Goal: Use online tool/utility

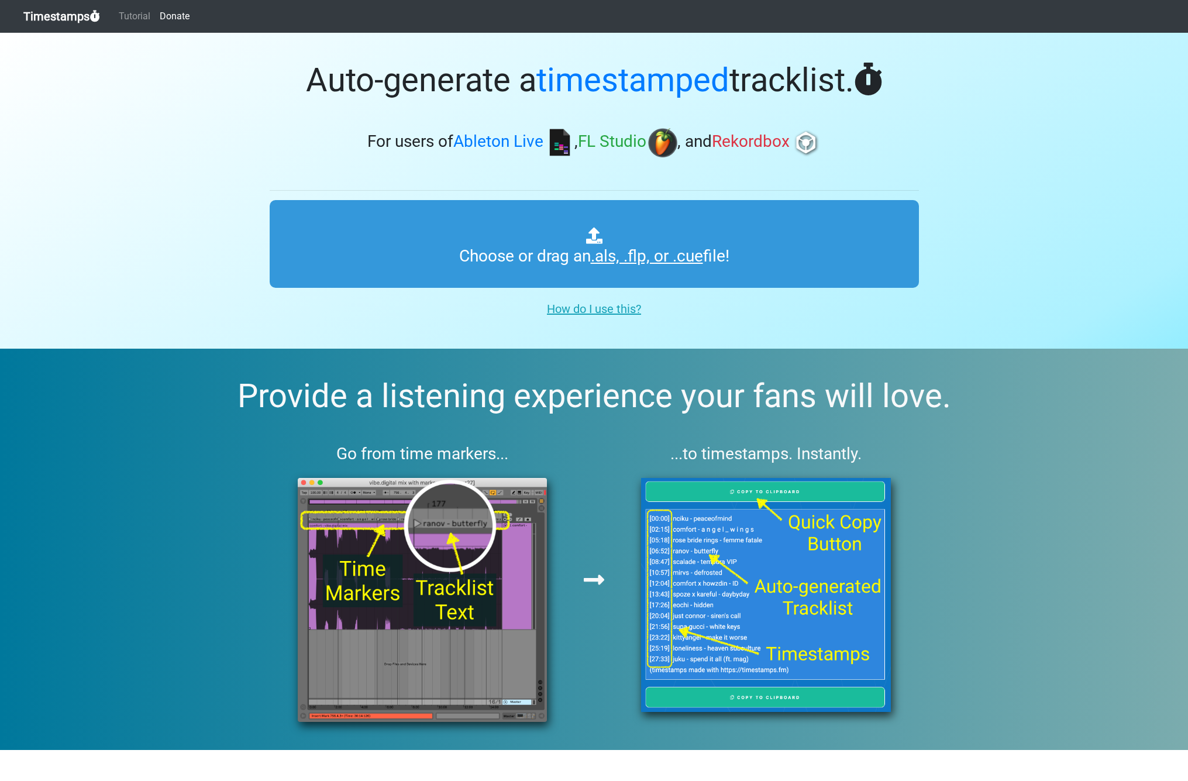
type input "C:\fakepath\Spinnin' Sessions 641 ts.als"
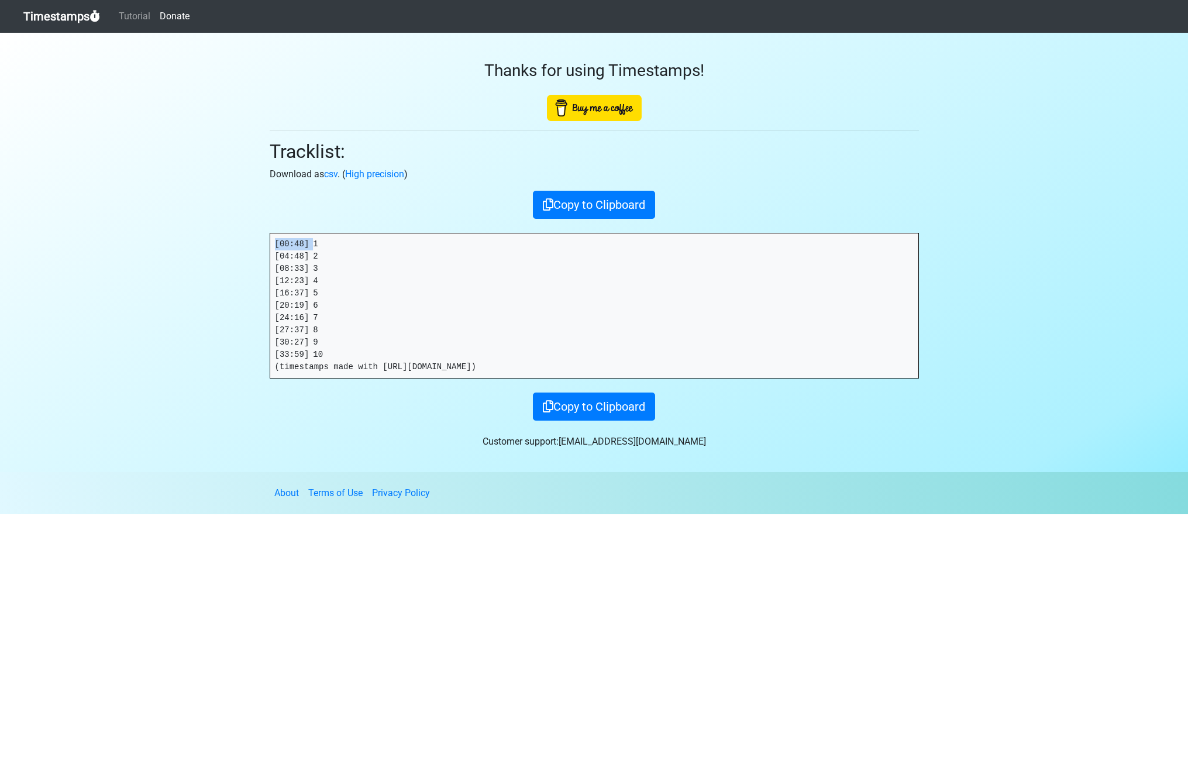
click at [191, 241] on section "Thanks for using Timestamps! Tracklist: Download as csv . ( High precision ) Co…" at bounding box center [594, 252] width 1188 height 439
drag, startPoint x: 314, startPoint y: 255, endPoint x: 184, endPoint y: 258, distance: 129.9
click at [184, 258] on section "Thanks for using Timestamps! Tracklist: Download as csv . ( High precision ) Co…" at bounding box center [594, 252] width 1188 height 439
copy pre "[04:48]"
drag, startPoint x: 222, startPoint y: 269, endPoint x: 205, endPoint y: 270, distance: 17.6
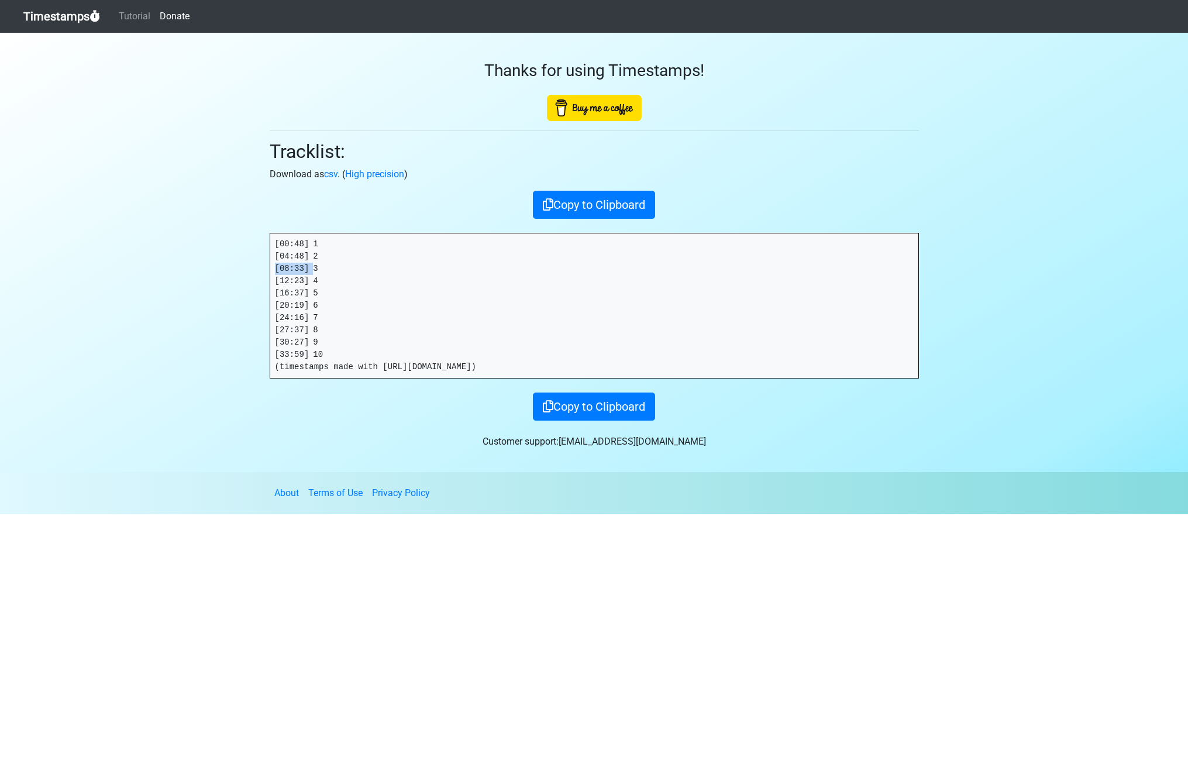
click at [208, 269] on section "Thanks for using Timestamps! Tracklist: Download as csv . ( High precision ) Co…" at bounding box center [594, 252] width 1188 height 439
copy pre "[08:33]"
drag, startPoint x: 312, startPoint y: 282, endPoint x: 181, endPoint y: 277, distance: 131.2
click at [181, 277] on section "Thanks for using Timestamps! Tracklist: Download as csv . ( High precision ) Co…" at bounding box center [594, 252] width 1188 height 439
copy pre "[12:23]"
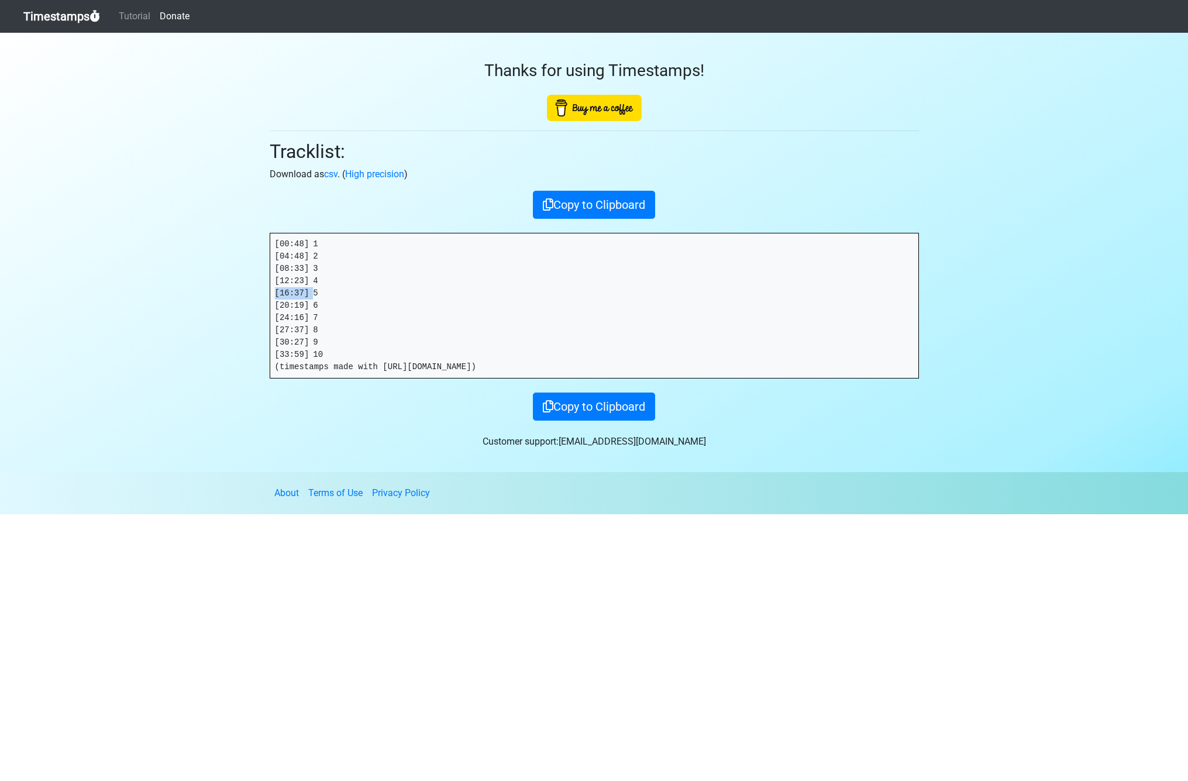
drag, startPoint x: 314, startPoint y: 291, endPoint x: 81, endPoint y: 307, distance: 233.5
click at [225, 292] on section "Thanks for using Timestamps! Tracklist: Download as csv . ( High precision ) Co…" at bounding box center [594, 252] width 1188 height 439
copy pre "[16:37]"
drag, startPoint x: 314, startPoint y: 302, endPoint x: 141, endPoint y: 308, distance: 173.3
click at [229, 303] on section "Thanks for using Timestamps! Tracklist: Download as csv . ( High precision ) Co…" at bounding box center [594, 252] width 1188 height 439
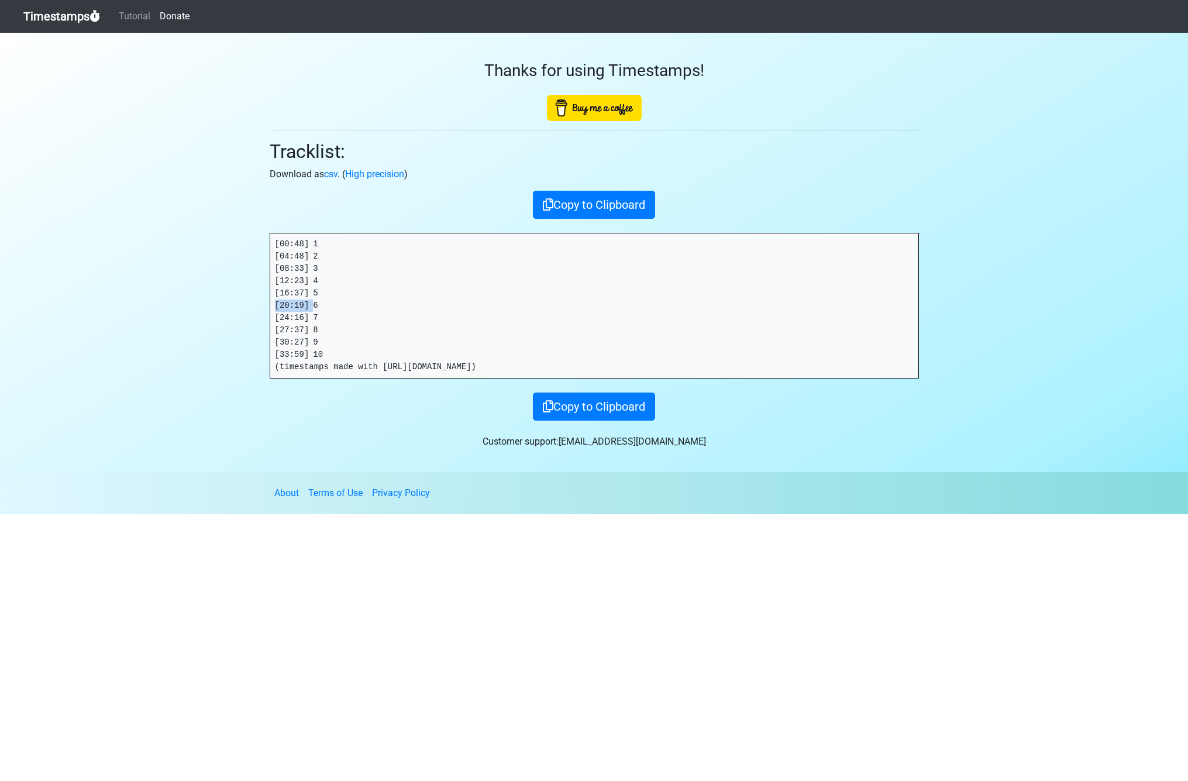
copy pre "[20:19]"
drag, startPoint x: 314, startPoint y: 318, endPoint x: 201, endPoint y: 318, distance: 112.9
click at [201, 318] on section "Thanks for using Timestamps! Tracklist: Download as csv . ( High precision ) Co…" at bounding box center [594, 252] width 1188 height 439
copy pre "[24:16]"
drag, startPoint x: 314, startPoint y: 332, endPoint x: 208, endPoint y: 331, distance: 105.9
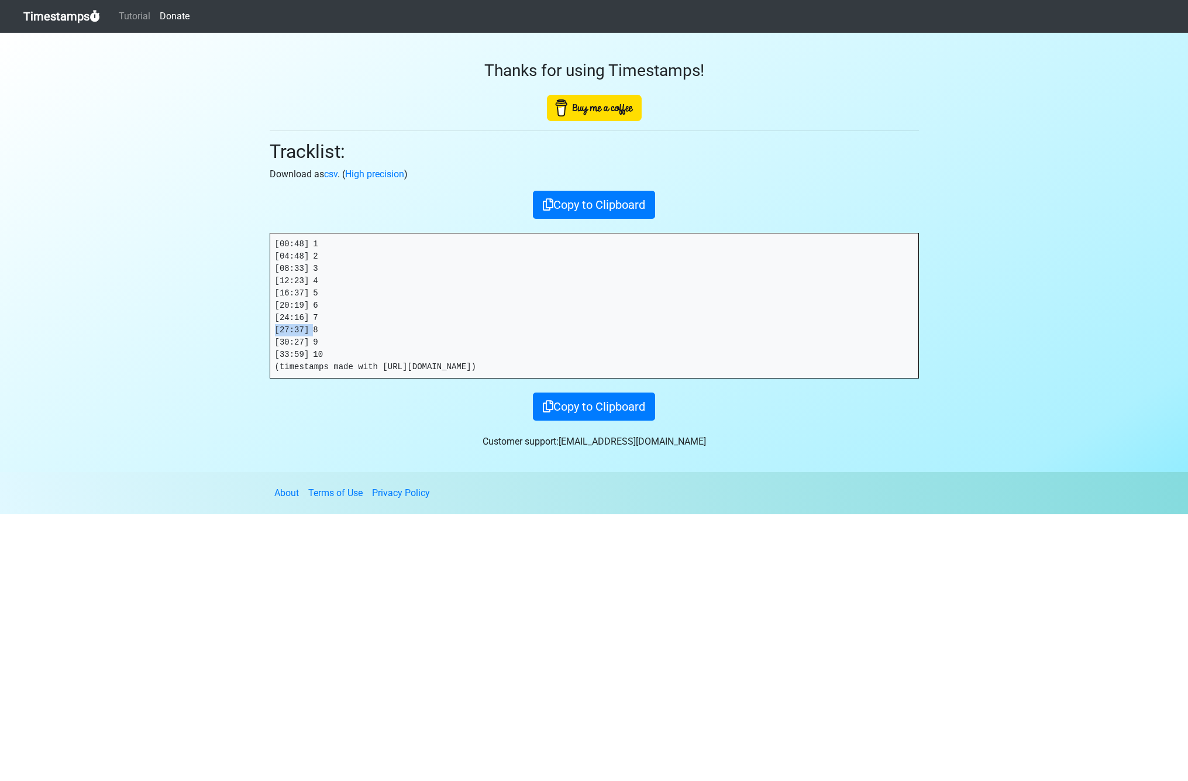
click at [208, 331] on section "Thanks for using Timestamps! Tracklist: Download as csv . ( High precision ) Co…" at bounding box center [594, 252] width 1188 height 439
copy pre "[27:37]"
drag, startPoint x: 310, startPoint y: 341, endPoint x: 33, endPoint y: 346, distance: 277.4
click at [238, 342] on section "Thanks for using Timestamps! Tracklist: Download as csv . ( High precision ) Co…" at bounding box center [594, 252] width 1188 height 439
copy pre "[30:27]"
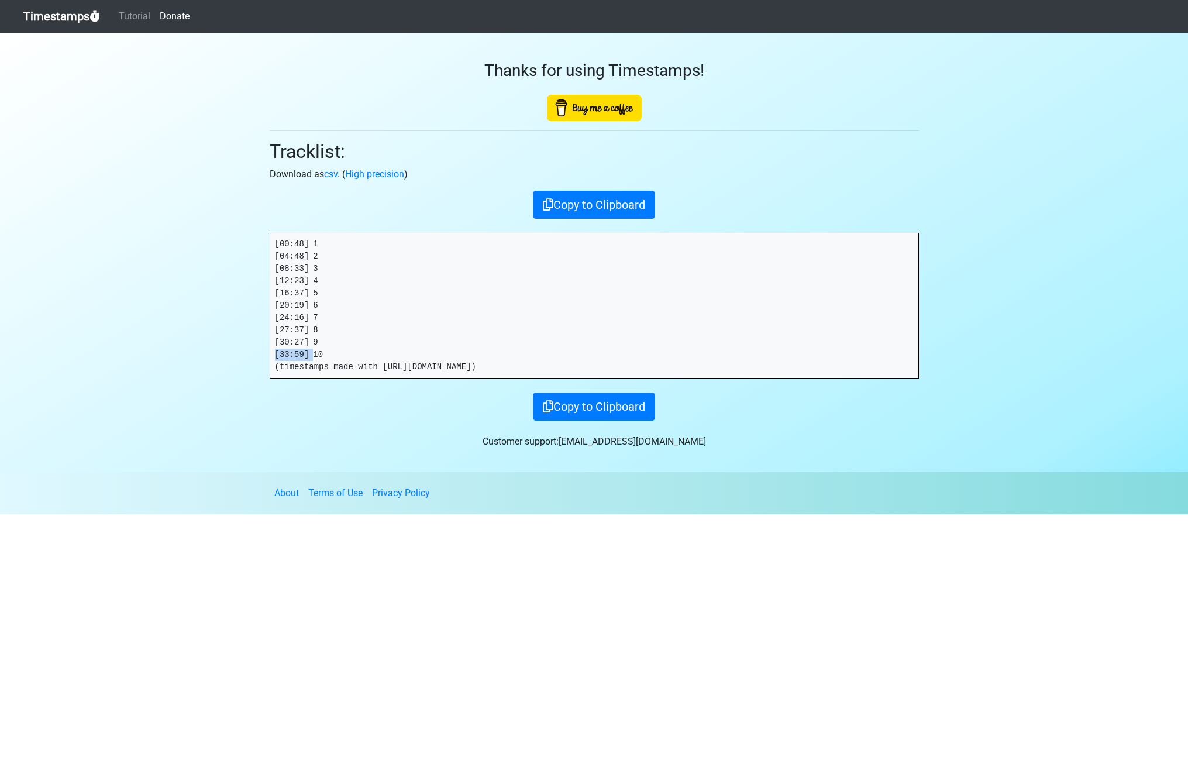
drag, startPoint x: 309, startPoint y: 355, endPoint x: 38, endPoint y: 379, distance: 271.9
click at [153, 355] on section "Thanks for using Timestamps! Tracklist: Download as csv . ( High precision ) Co…" at bounding box center [594, 252] width 1188 height 439
copy pre "[33:59]"
